Goal: Task Accomplishment & Management: Use online tool/utility

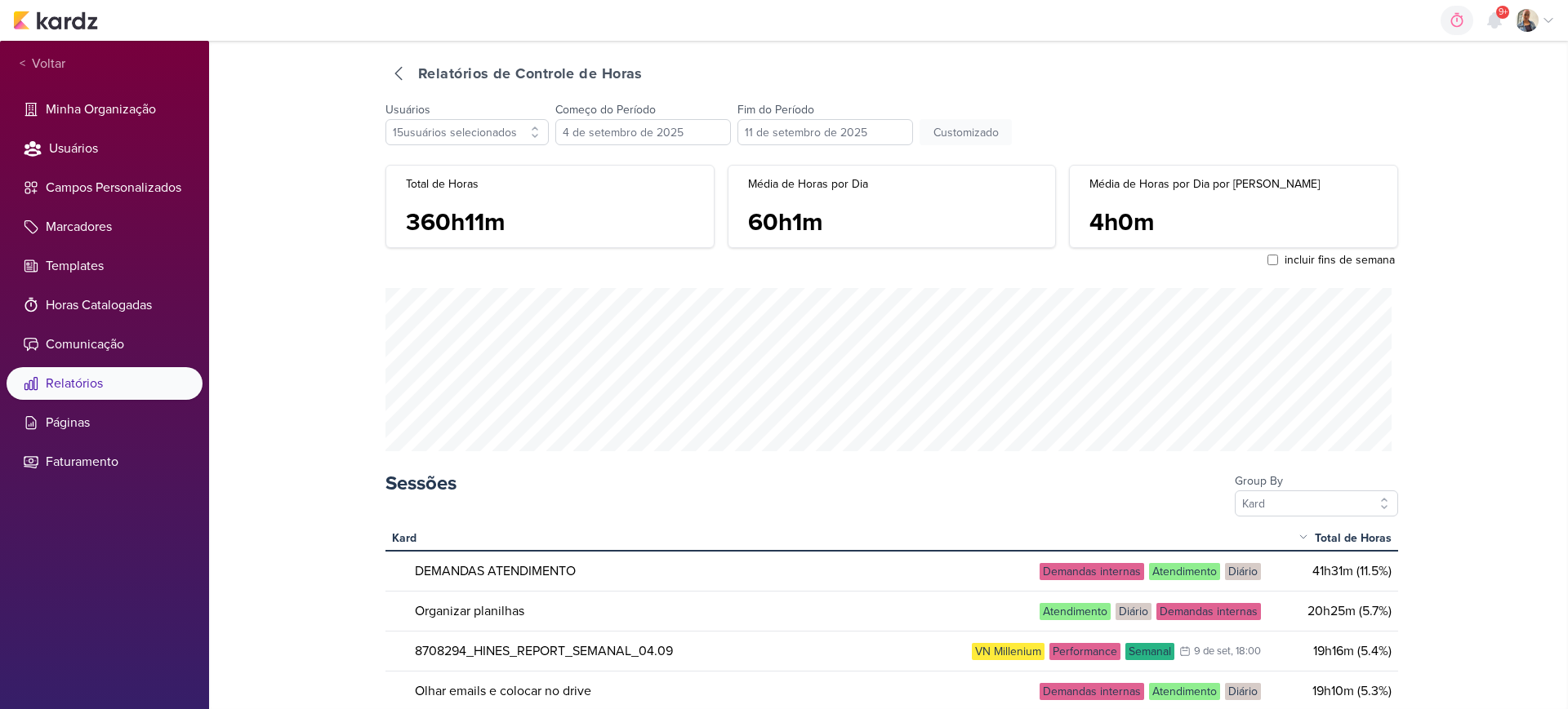
select select "custom"
click at [404, 67] on icon at bounding box center [398, 73] width 20 height 20
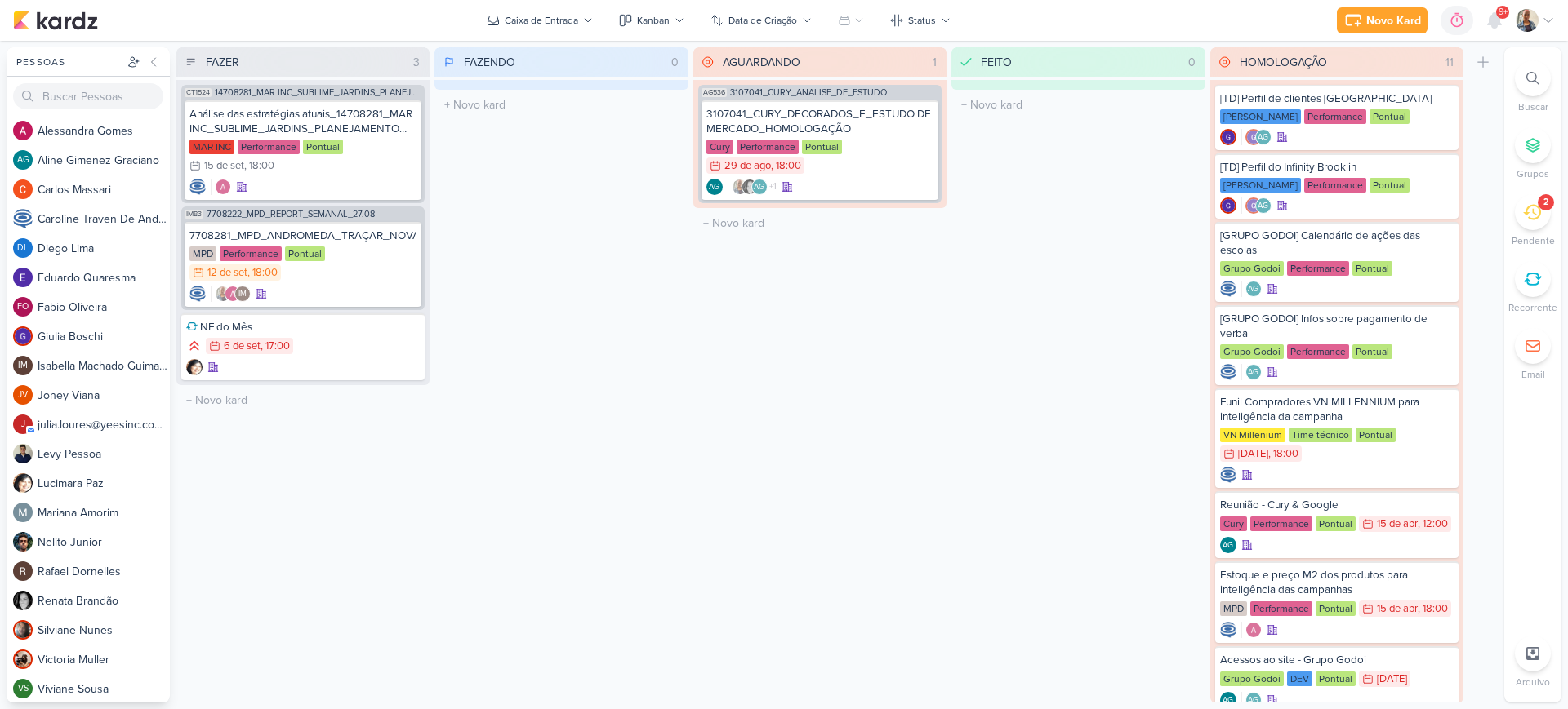
click at [1523, 74] on div at bounding box center [1532, 78] width 36 height 36
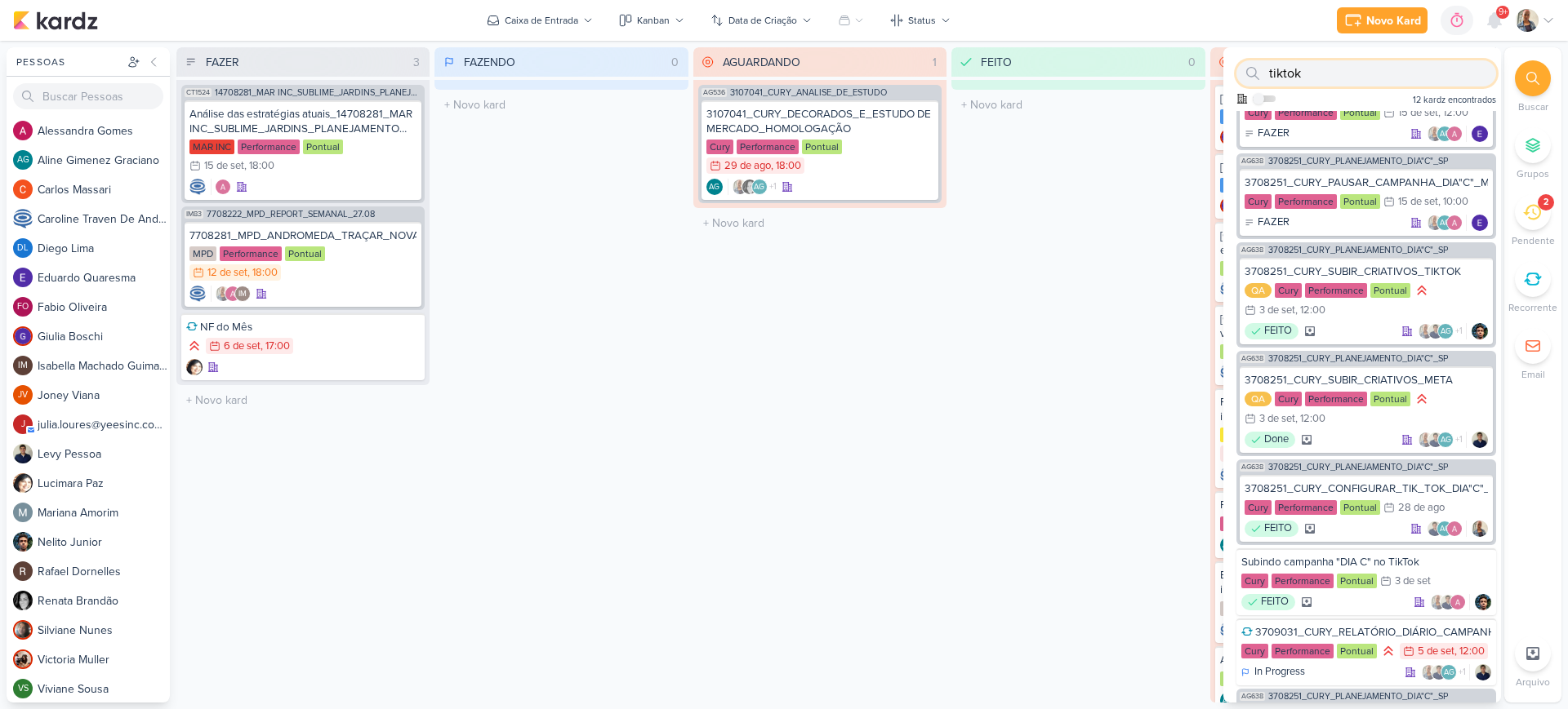
scroll to position [332, 0]
type input "tiktok"
click at [1323, 485] on div "3708251_CURY_CONFIGURAR_TIK_TOK_DIA"C"_SP" at bounding box center [1366, 487] width 243 height 14
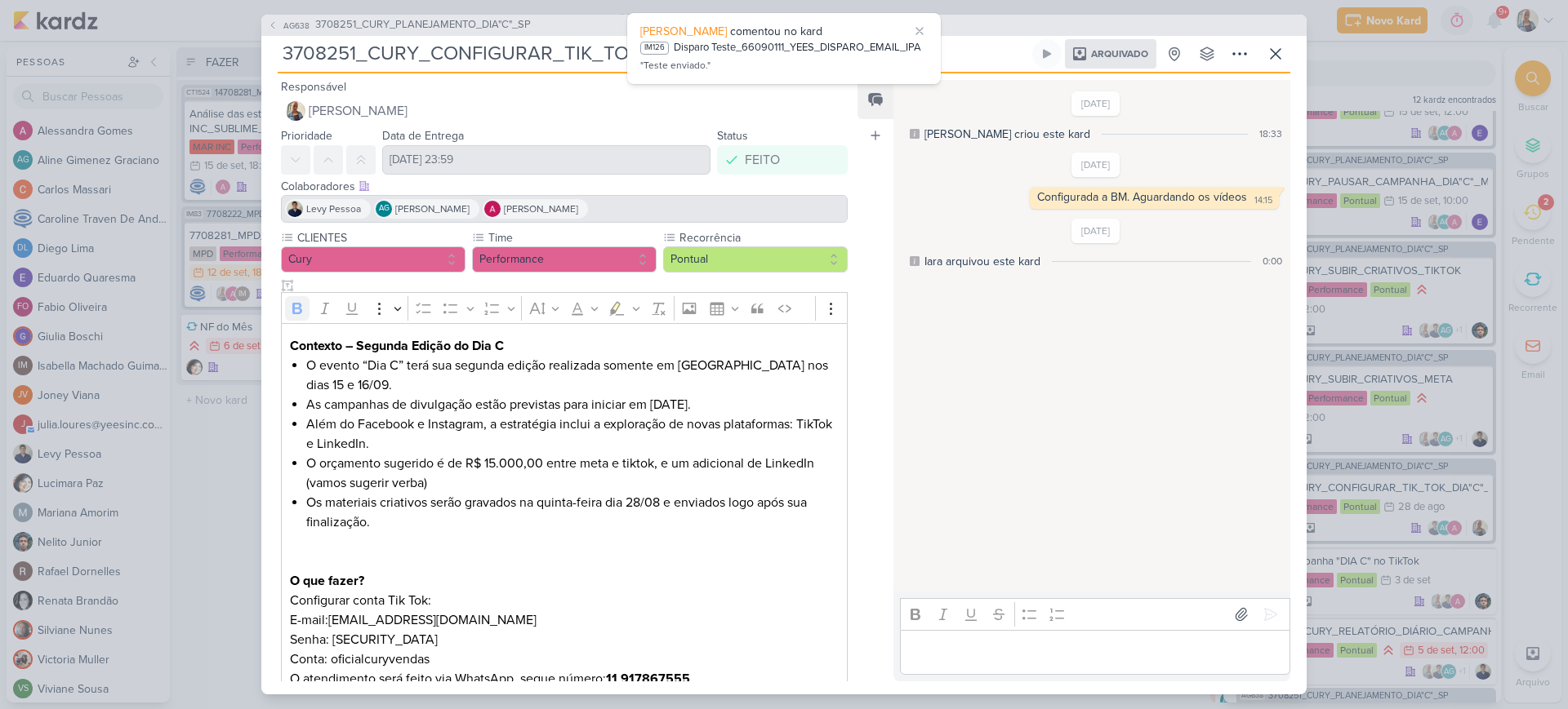
scroll to position [36, 0]
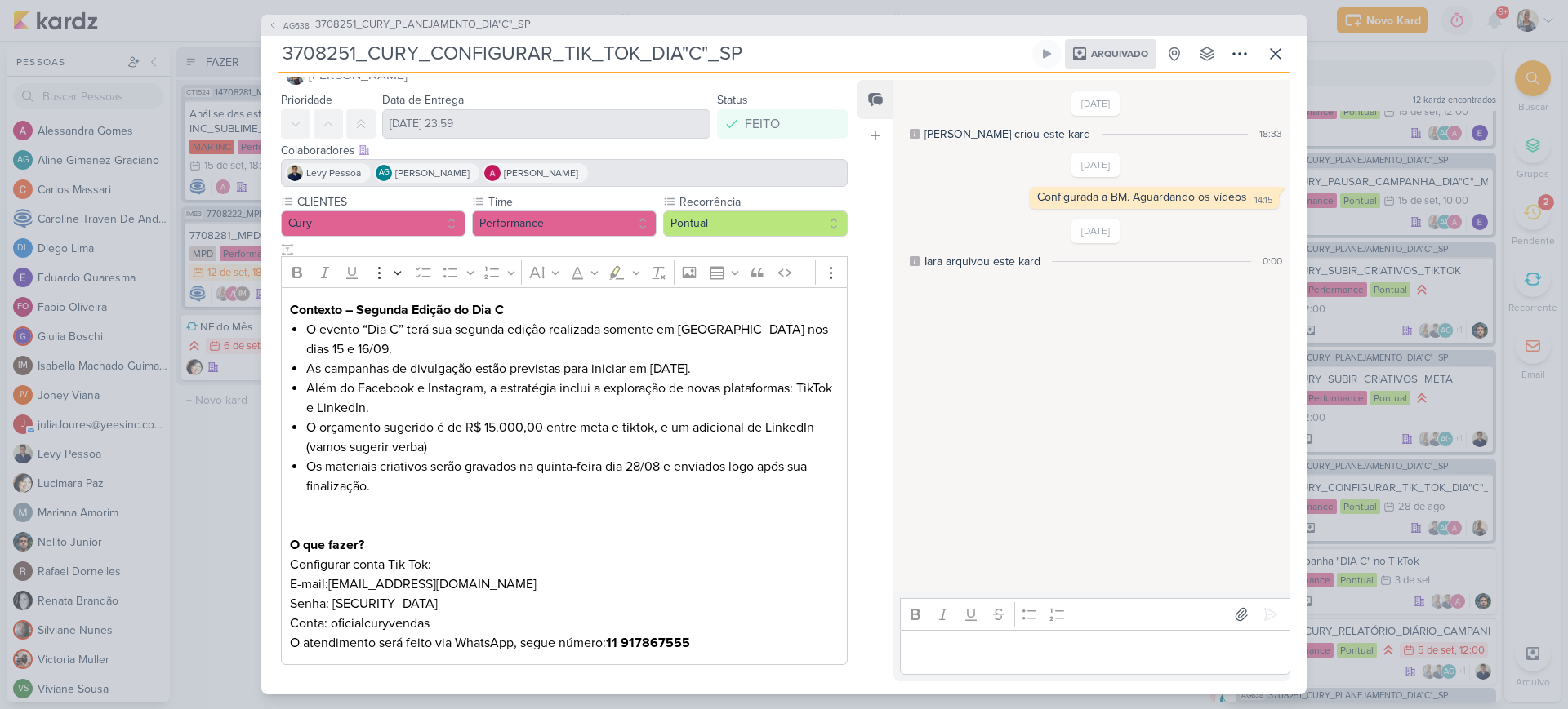
drag, startPoint x: 457, startPoint y: 606, endPoint x: 284, endPoint y: 588, distance: 173.9
click at [284, 588] on div "Contexto – Segunda Edição do Dia C O evento “Dia C” terá sua segunda edição rea…" at bounding box center [564, 475] width 567 height 378
copy p "E-mail:canalcuryvendas@gmail.com Senha: 5iATWyh2h5pmw6r@"
click at [1263, 57] on button at bounding box center [1275, 53] width 30 height 30
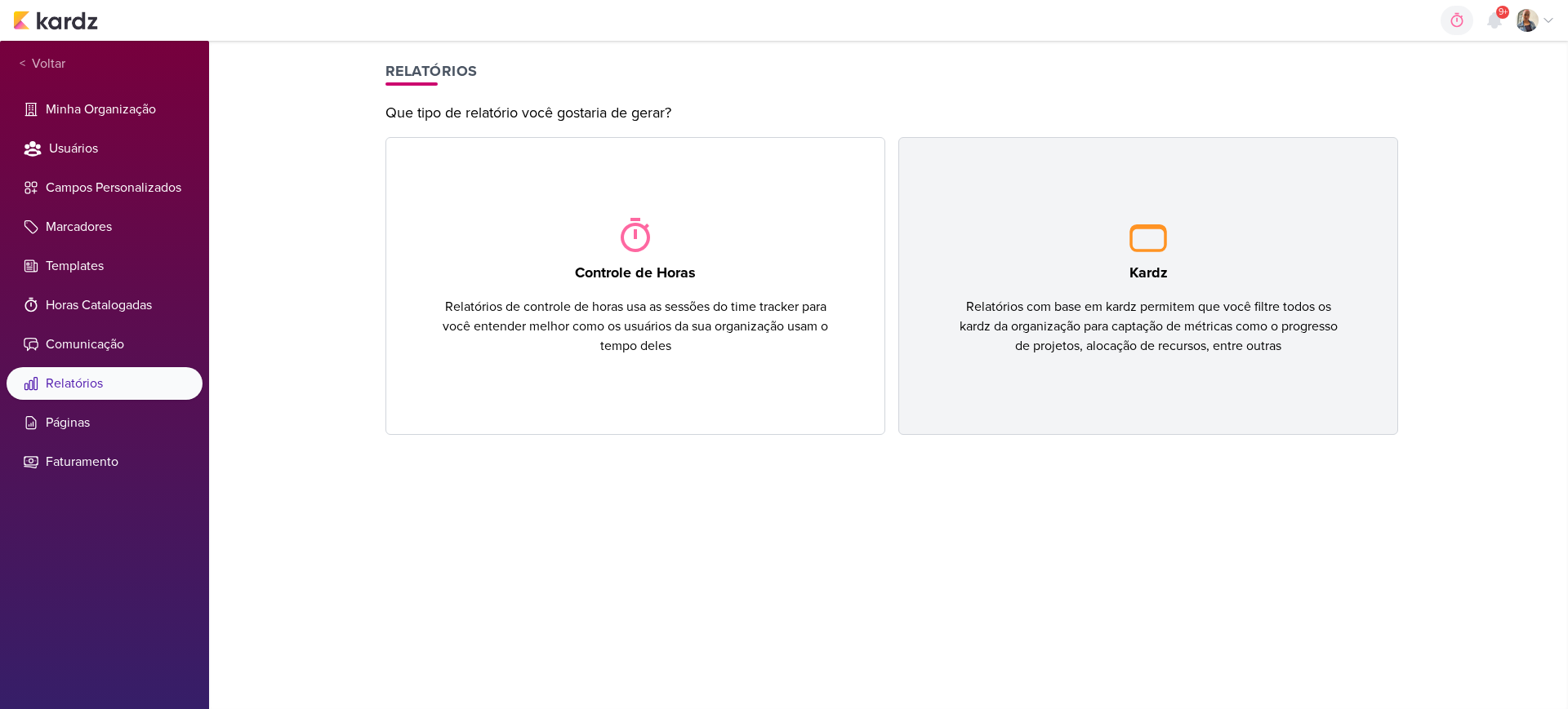
click at [974, 319] on div "Relatórios com base em kardz permitem que você filtre todos os kardz da organiz…" at bounding box center [1148, 326] width 393 height 59
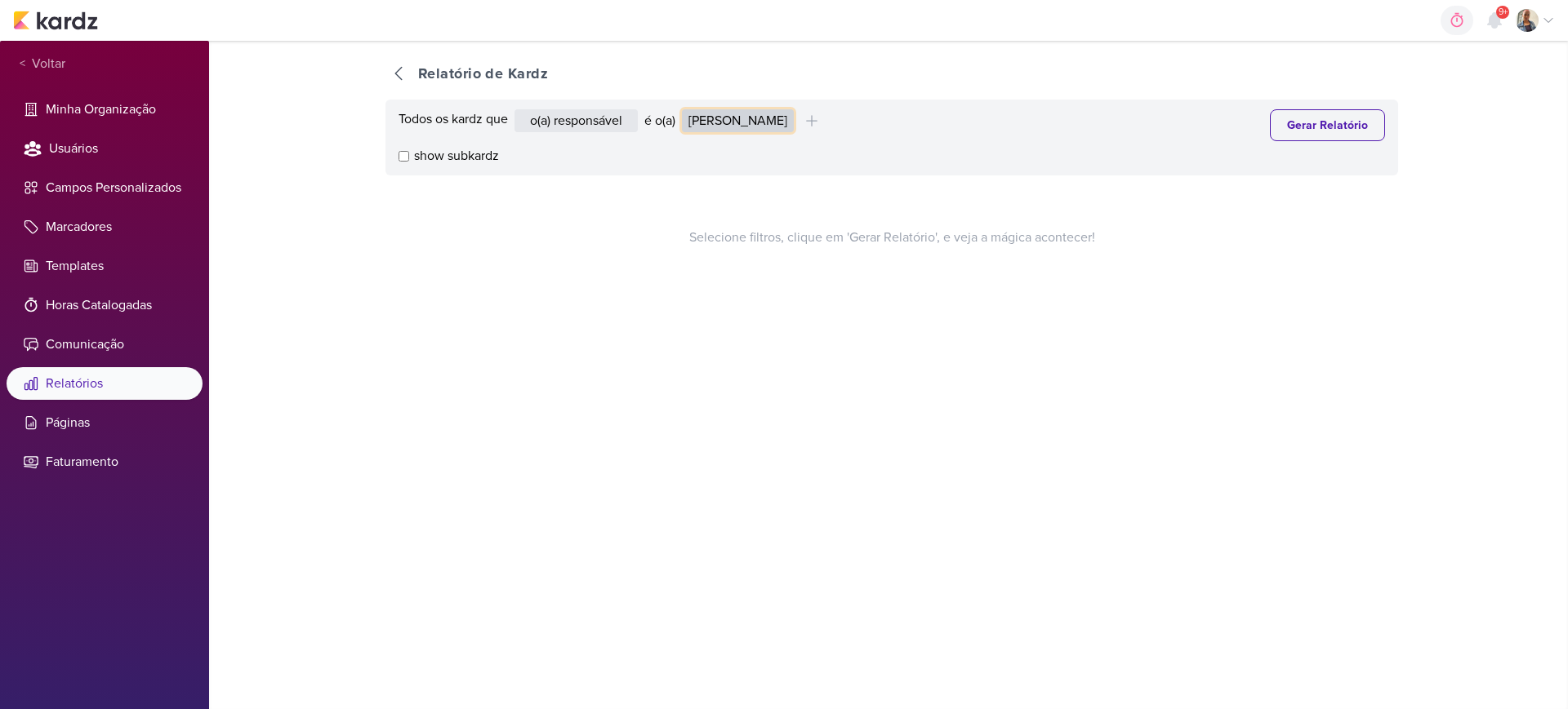
click at [723, 129] on select "[PERSON_NAME] Graciano [PERSON_NAME] [PERSON_NAME] [PERSON_NAME] [PERSON_NAME] …" at bounding box center [738, 121] width 112 height 23
select select "1395"
click at [686, 110] on select "Alessandra Gomes Aline Gimenez Graciano Caroline Traven De Andrade Eduardo Quar…" at bounding box center [738, 121] width 112 height 23
click at [1306, 138] on button "Gerar Relatório" at bounding box center [1328, 125] width 116 height 31
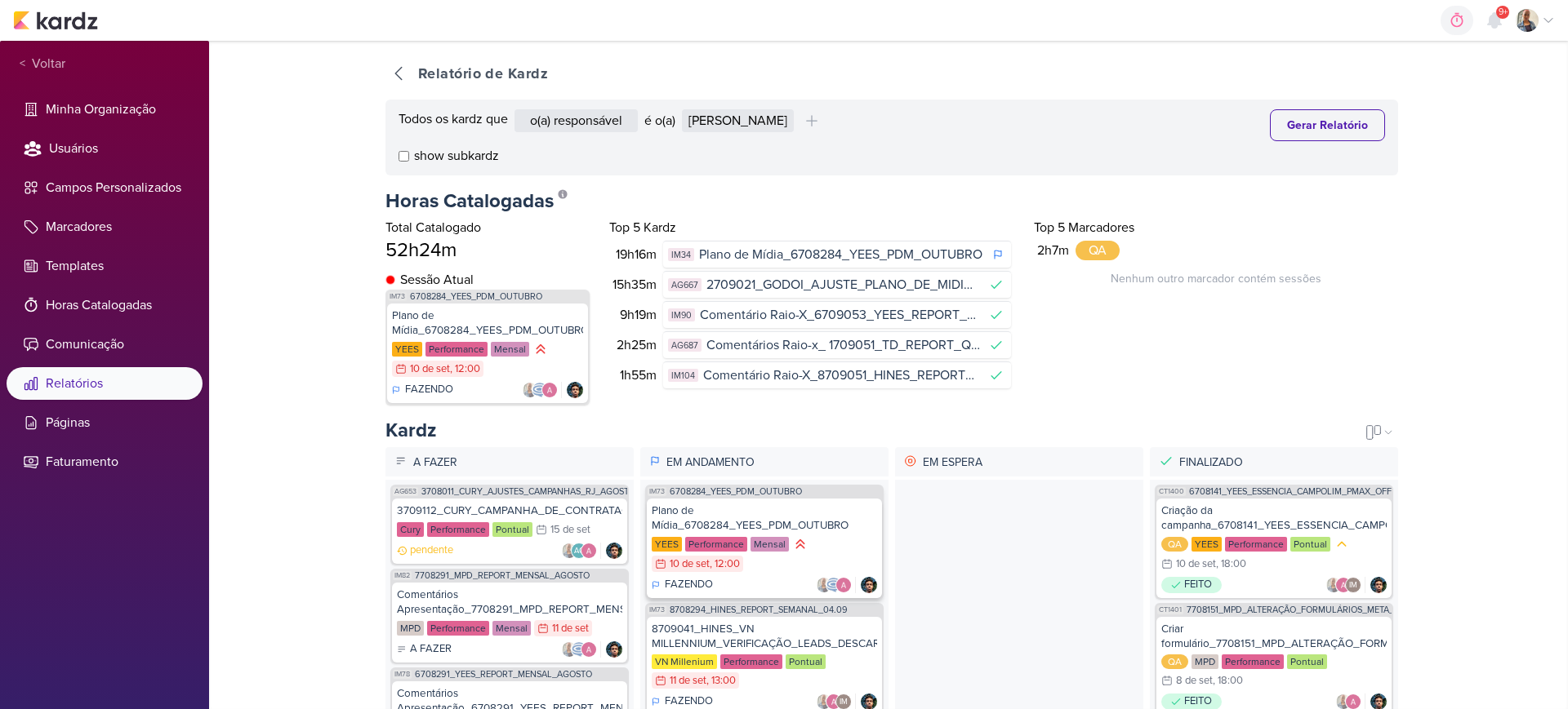
click at [808, 519] on div "Plano de Mídia_6708284_YEES_PDM_OUTUBRO" at bounding box center [764, 518] width 225 height 30
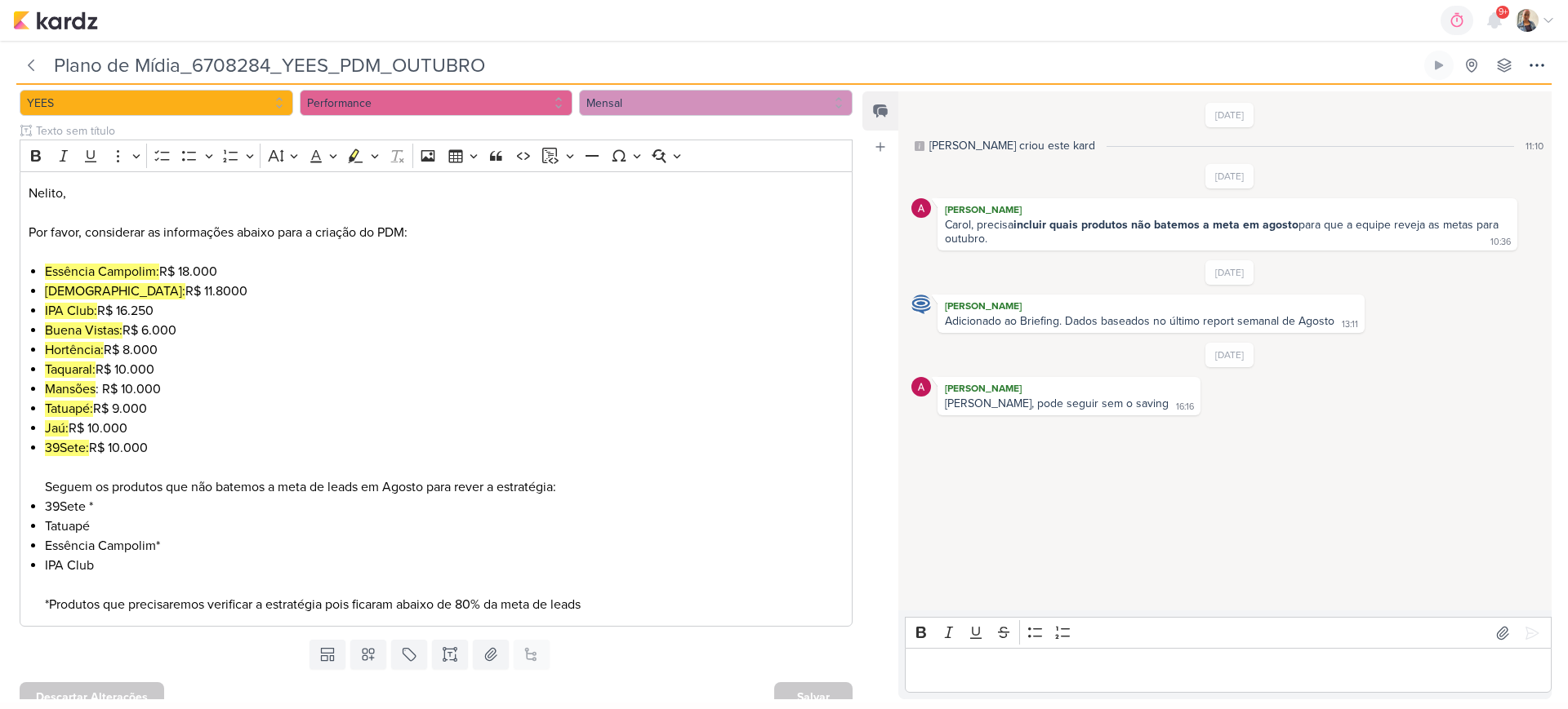
scroll to position [184, 0]
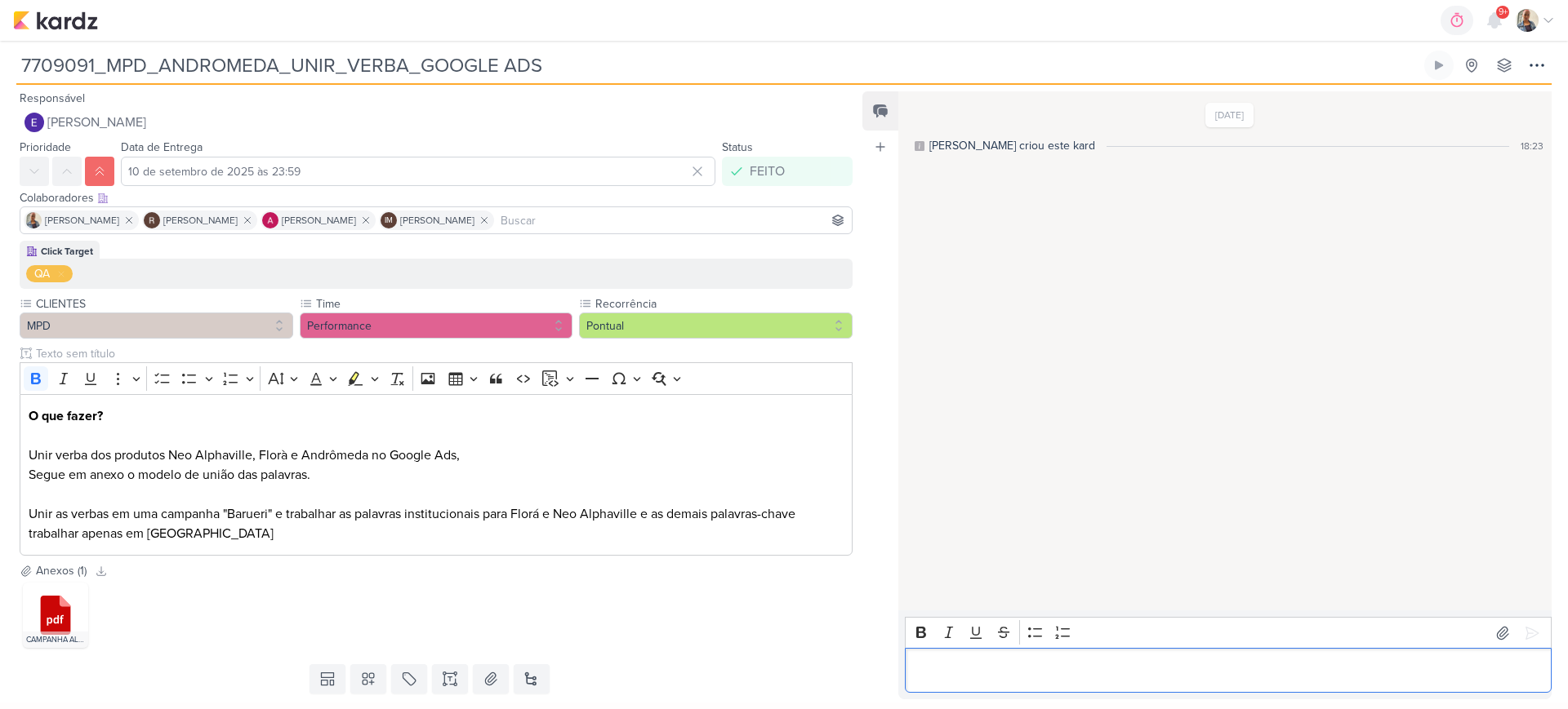
click at [1010, 665] on p "Editor editing area: main" at bounding box center [1228, 671] width 629 height 20
click at [1524, 637] on icon at bounding box center [1531, 633] width 16 height 16
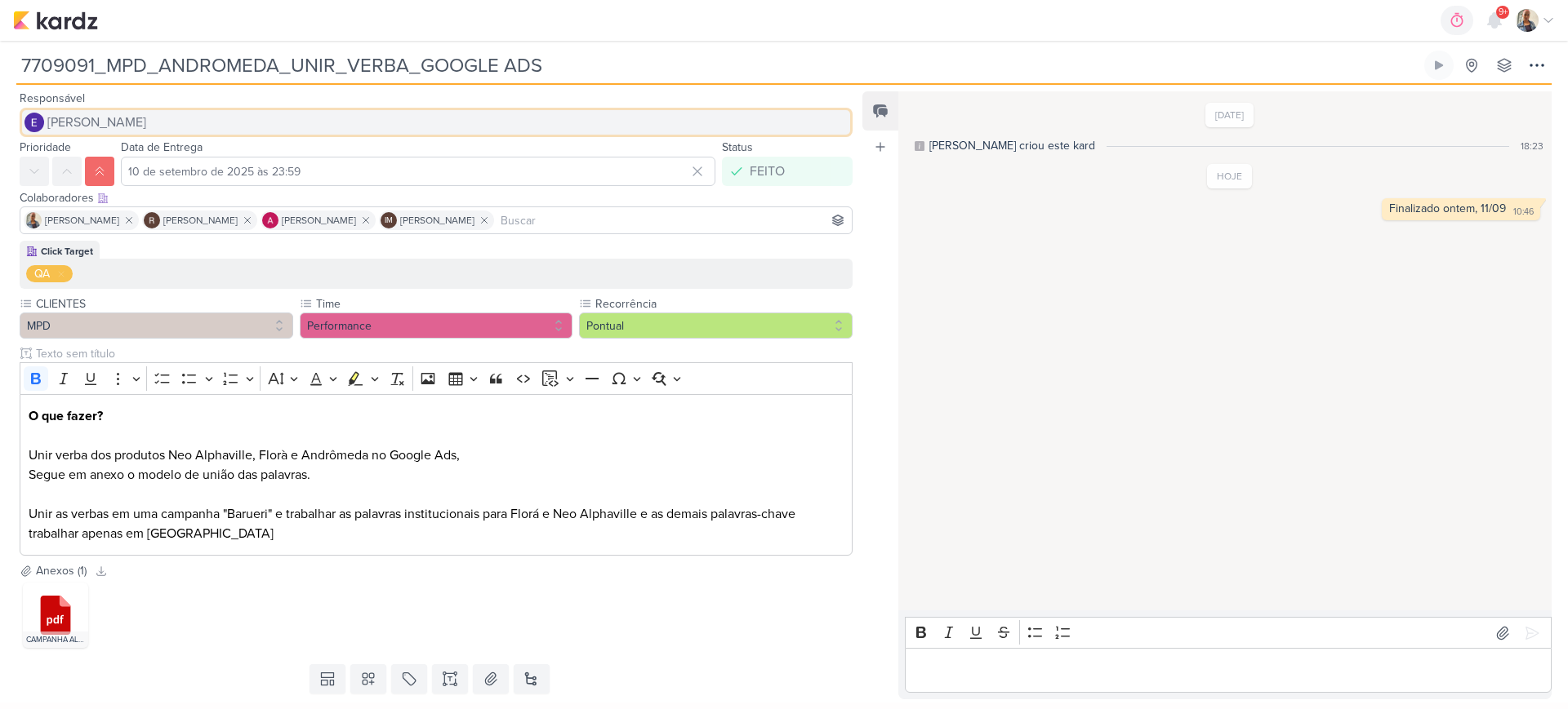
click at [89, 118] on span "[PERSON_NAME]" at bounding box center [97, 122] width 99 height 20
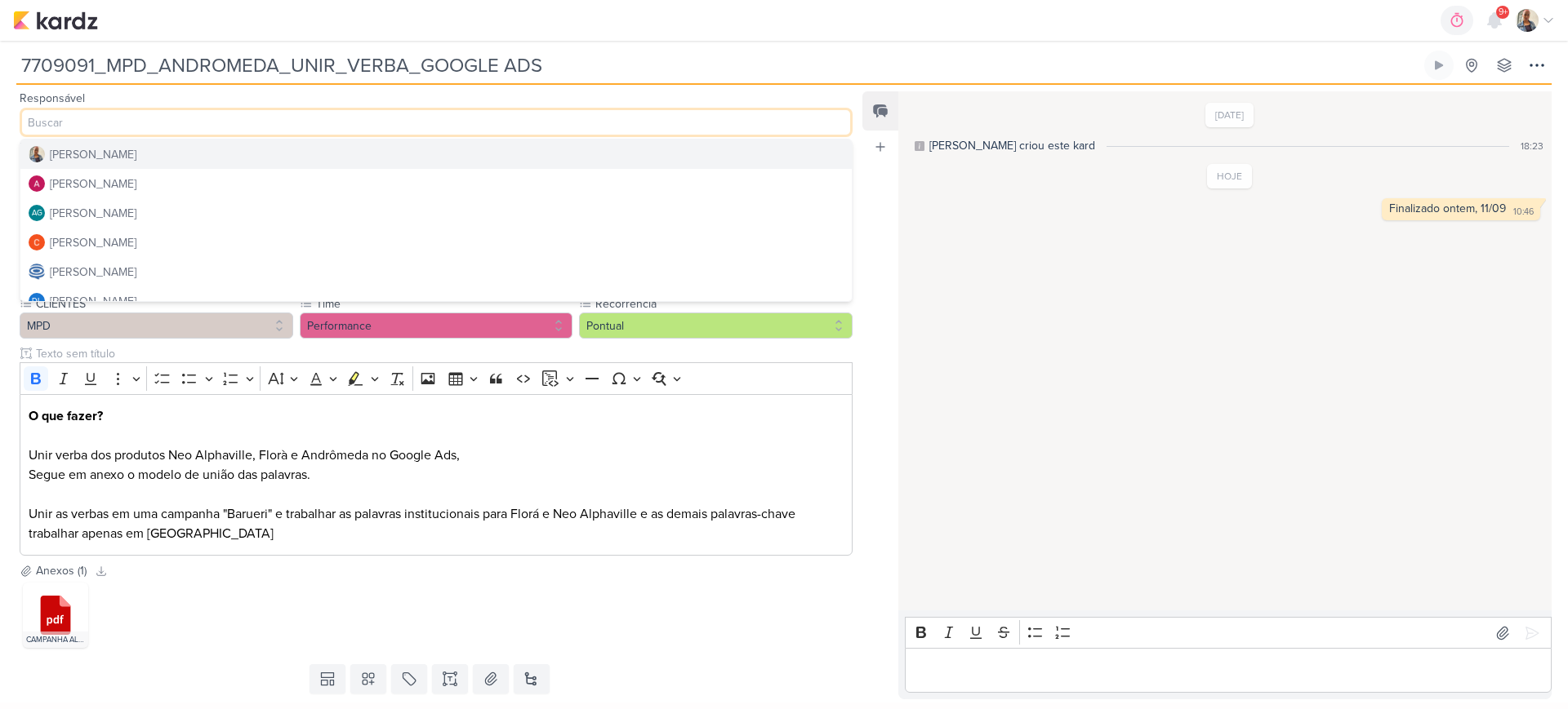
click at [87, 155] on div "[PERSON_NAME]" at bounding box center [93, 155] width 87 height 17
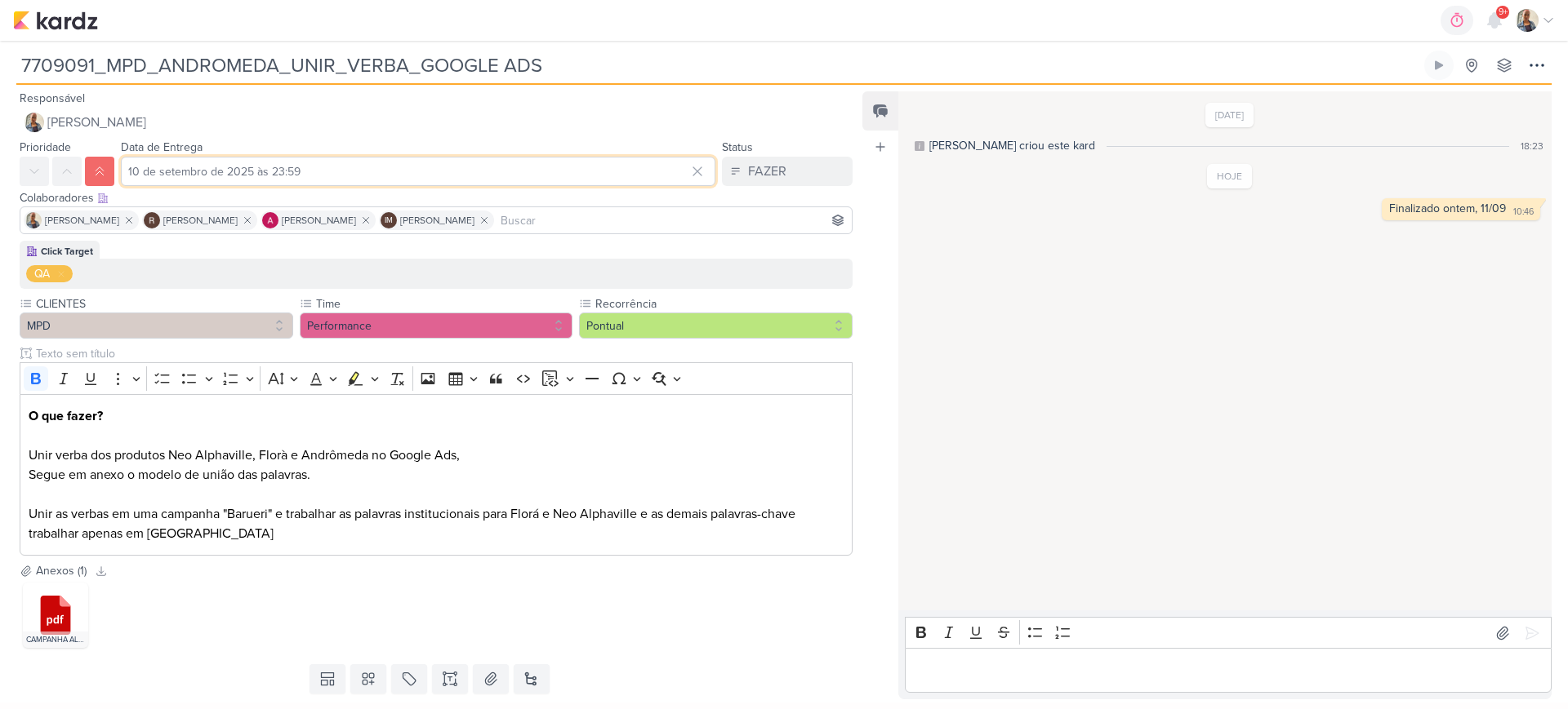
click at [372, 165] on input "10 de setembro de 2025 às 23:59" at bounding box center [418, 172] width 595 height 30
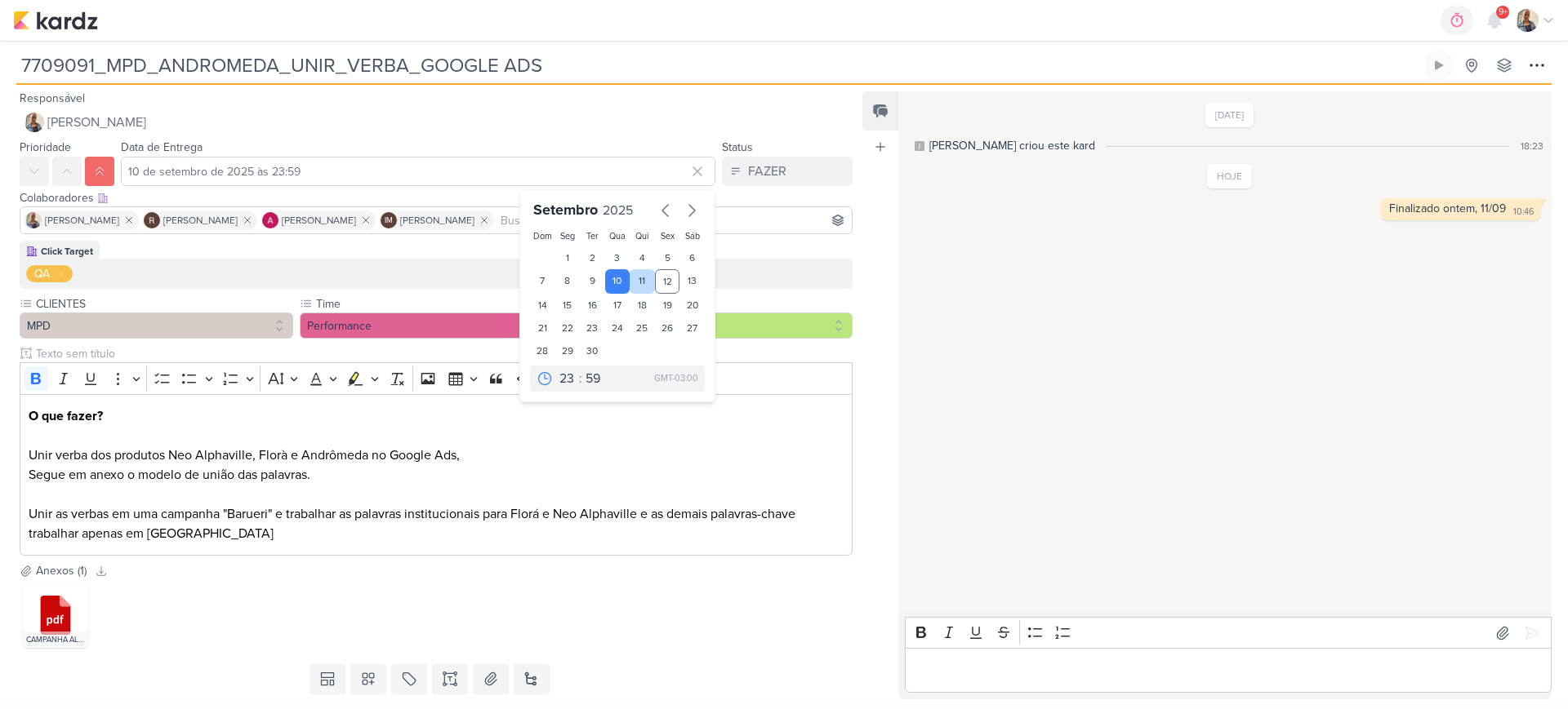
click at [636, 279] on div "11" at bounding box center [642, 281] width 25 height 25
type input "11 de setembro de 2025 às 23:59"
click at [874, 271] on div "Feed Atrelar email Solte o email para atrelar ao kard" at bounding box center [880, 396] width 36 height 608
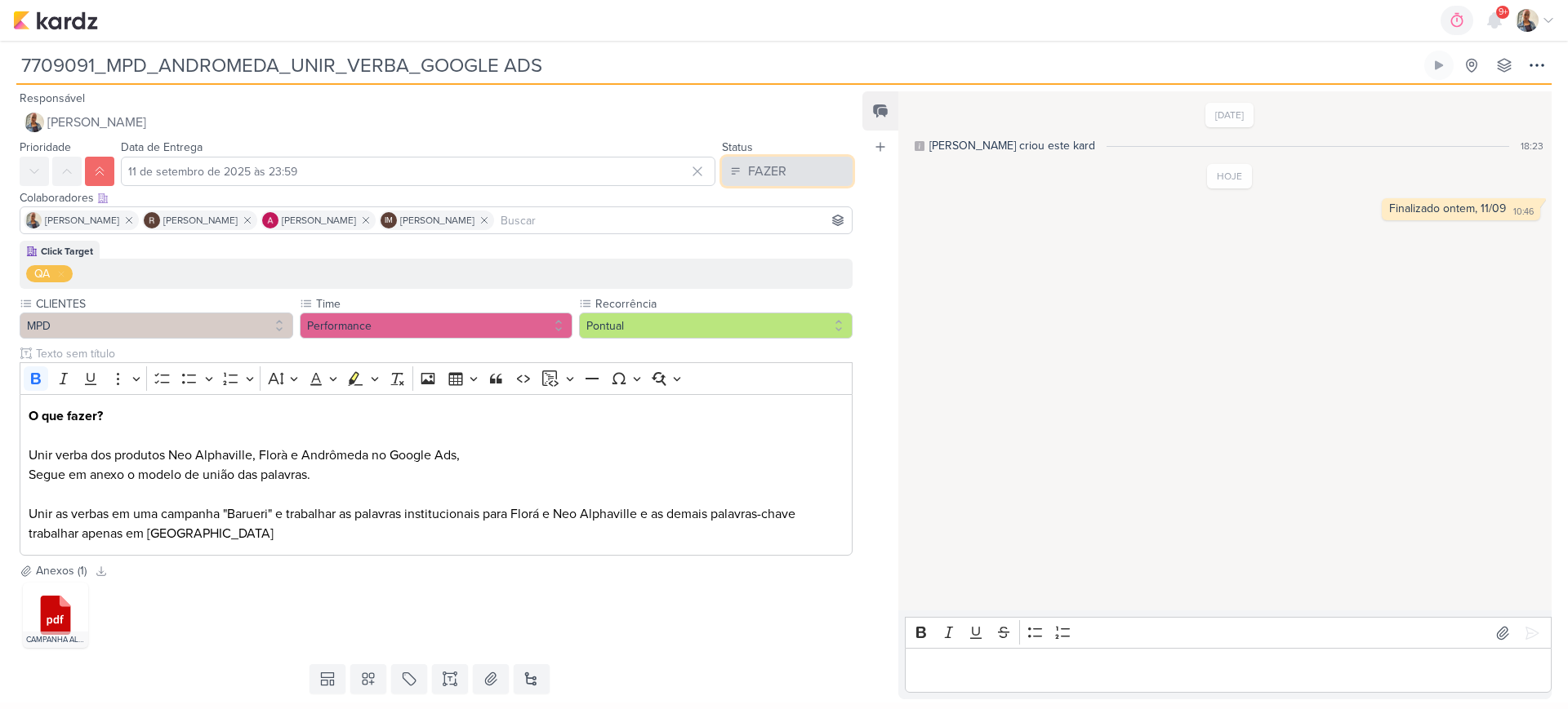
click at [776, 171] on div "FAZER" at bounding box center [767, 171] width 38 height 20
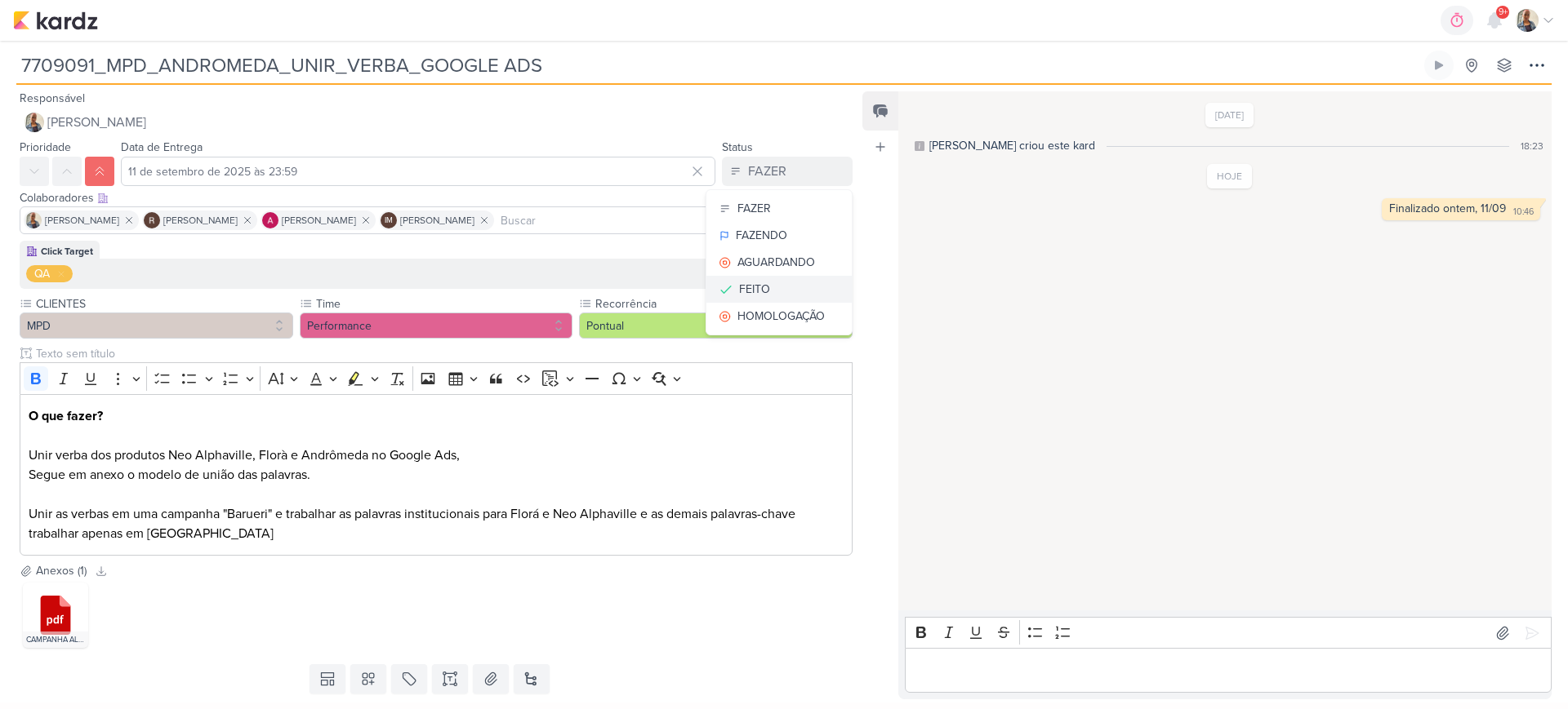
click at [778, 284] on button "FEITO" at bounding box center [779, 290] width 145 height 27
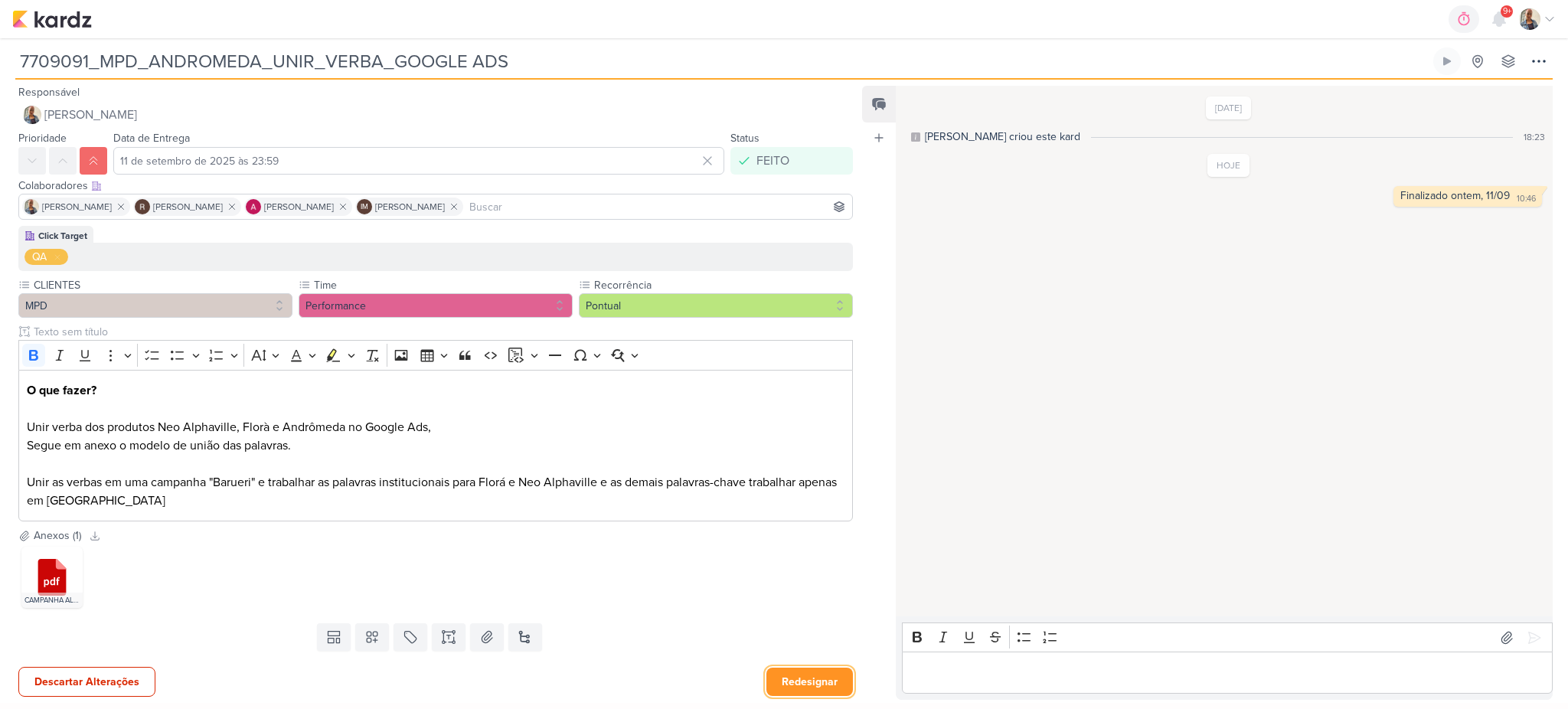
click at [798, 664] on button "Redesignar" at bounding box center [809, 682] width 87 height 29
